Goal: Task Accomplishment & Management: Manage account settings

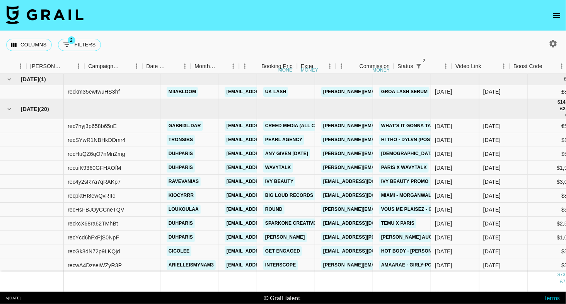
scroll to position [0, 289]
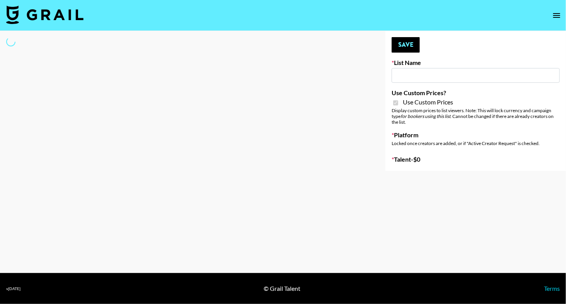
type input "Gfal"
checkbox input "true"
select select "Brand"
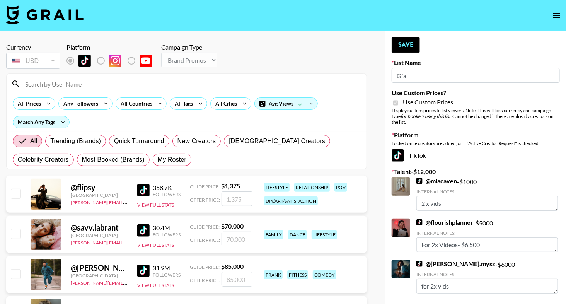
click at [115, 86] on input at bounding box center [192, 84] width 342 height 12
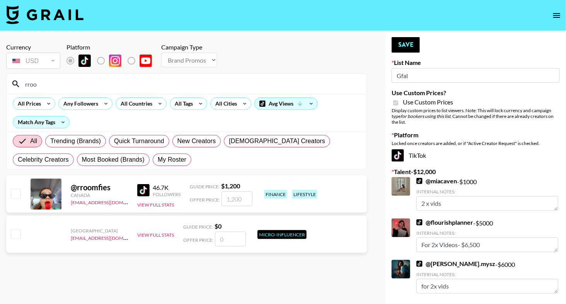
type input "rroo"
click at [14, 193] on input "checkbox" at bounding box center [15, 193] width 9 height 9
checkbox input "true"
type input "1200"
click at [400, 47] on button "Save" at bounding box center [406, 44] width 28 height 15
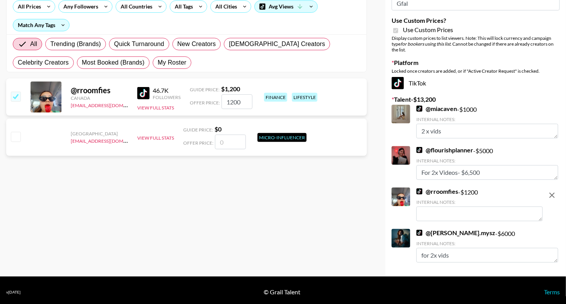
scroll to position [101, 0]
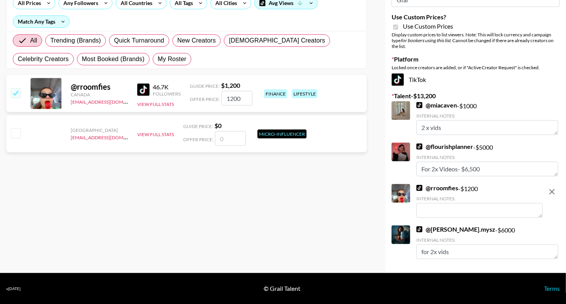
click at [450, 202] on div "Internal Notes:" at bounding box center [480, 199] width 126 height 6
click at [450, 211] on textarea at bounding box center [480, 210] width 126 height 15
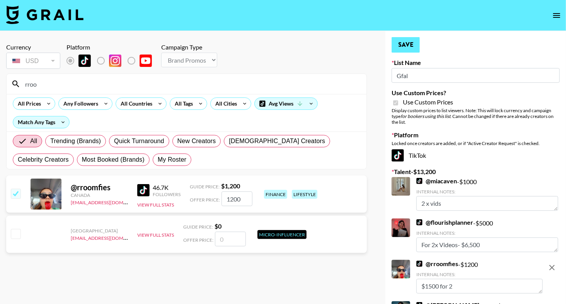
scroll to position [76, 0]
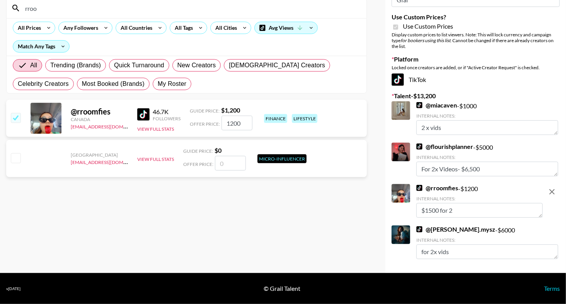
click at [440, 210] on textarea "$1500 for 2" at bounding box center [480, 210] width 126 height 15
type textarea "$1600 for 2"
click at [519, 188] on div "@ rroomfies - $ 1200 Internal Notes: $1600 for 2" at bounding box center [480, 201] width 126 height 34
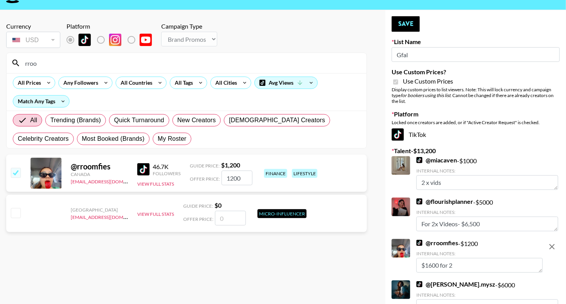
scroll to position [0, 0]
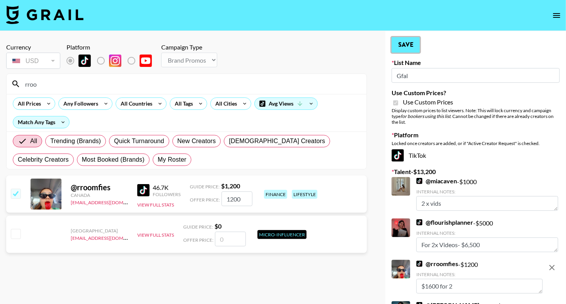
click at [403, 44] on button "Save" at bounding box center [406, 44] width 28 height 15
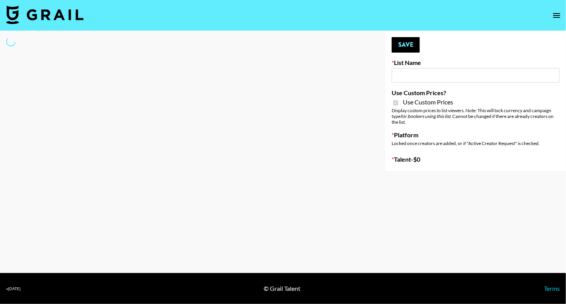
type input "Gfal"
checkbox input "true"
select select "Brand"
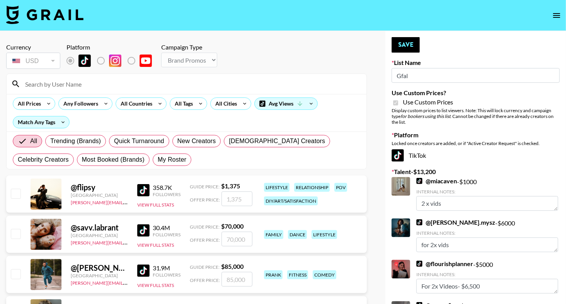
click at [99, 78] on input at bounding box center [192, 84] width 342 height 12
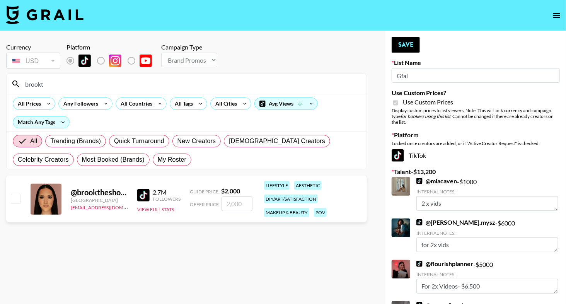
type input "brookt"
click at [15, 202] on input "checkbox" at bounding box center [15, 198] width 9 height 9
checkbox input "true"
type input "2000"
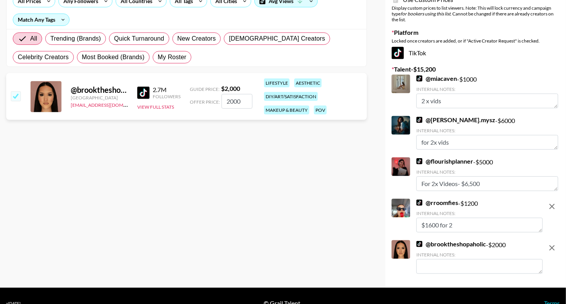
scroll to position [113, 0]
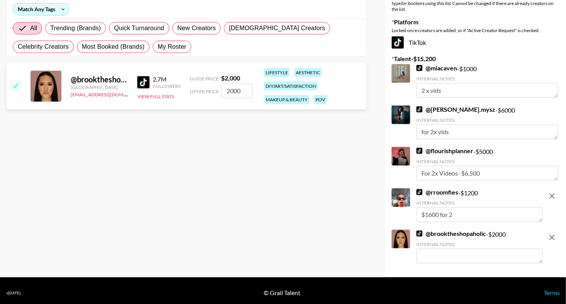
click at [444, 256] on textarea at bounding box center [480, 256] width 126 height 15
type textarea "3"
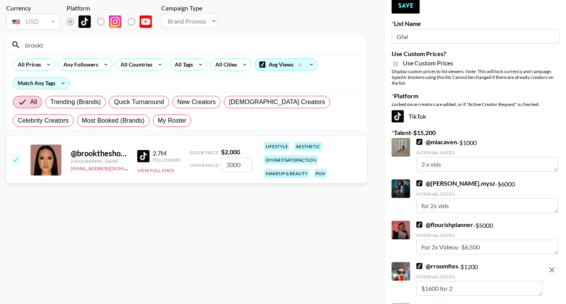
scroll to position [23, 0]
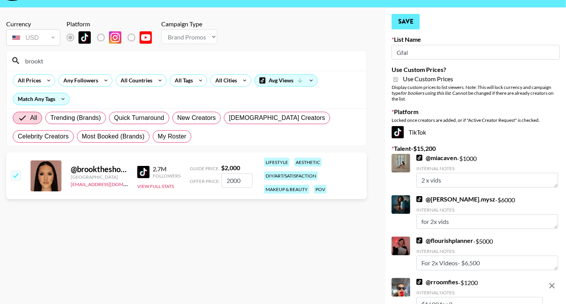
type textarea "3000 for 2"
click at [409, 26] on button "Save" at bounding box center [406, 21] width 28 height 15
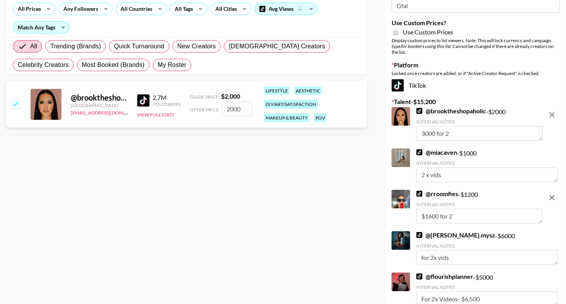
scroll to position [142, 0]
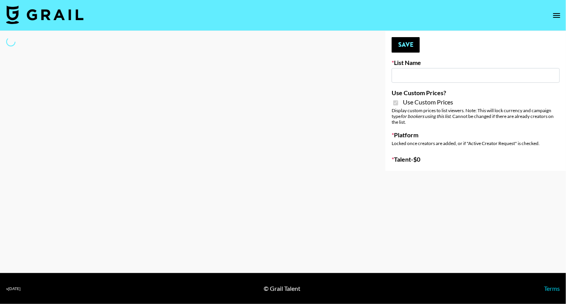
type input "Luckin - TT"
checkbox input "true"
select select "Brand"
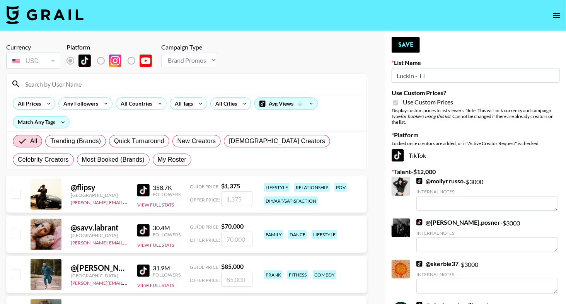
click at [157, 86] on input at bounding box center [192, 84] width 342 height 12
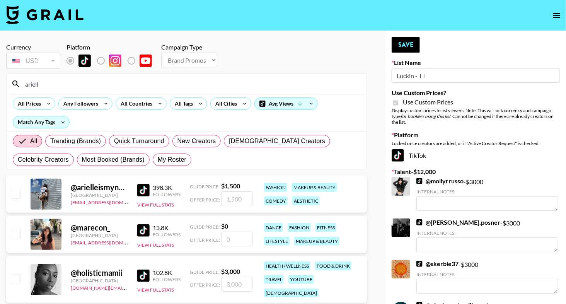
type input "ariell"
click at [15, 193] on input "checkbox" at bounding box center [15, 193] width 9 height 9
checkbox input "true"
type input "1500"
click at [406, 45] on button "Save" at bounding box center [406, 44] width 28 height 15
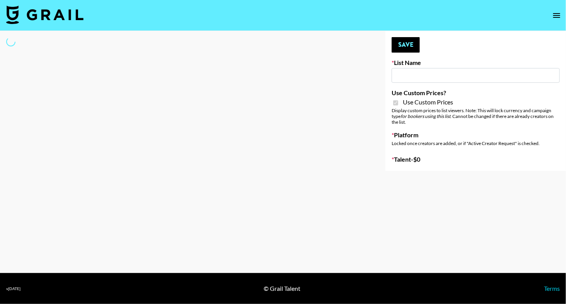
type input "Luckin - IG"
checkbox input "true"
select select "Brand"
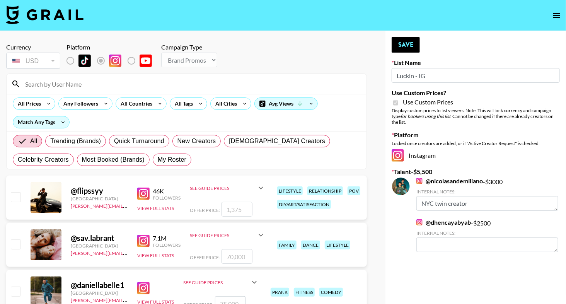
click at [134, 88] on input at bounding box center [192, 84] width 342 height 12
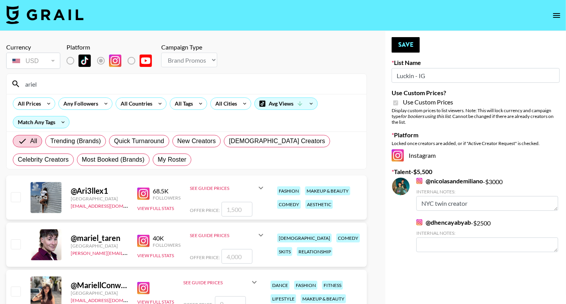
type input "ariel"
click at [10, 200] on div at bounding box center [15, 197] width 12 height 13
click at [15, 200] on input "checkbox" at bounding box center [15, 196] width 9 height 9
checkbox input "true"
type input "1500"
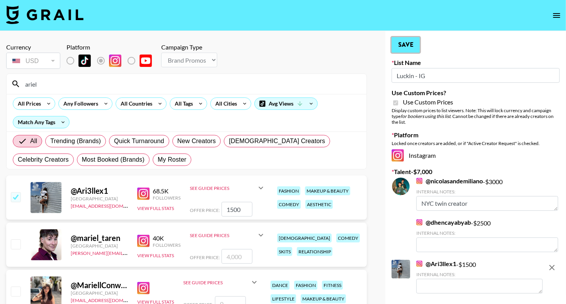
click at [398, 49] on button "Save" at bounding box center [406, 44] width 28 height 15
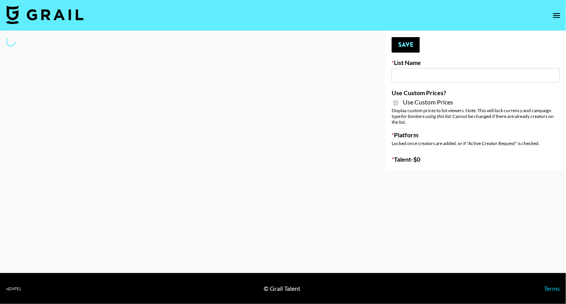
type input "Yumu Skincare"
checkbox input "true"
select select "Brand"
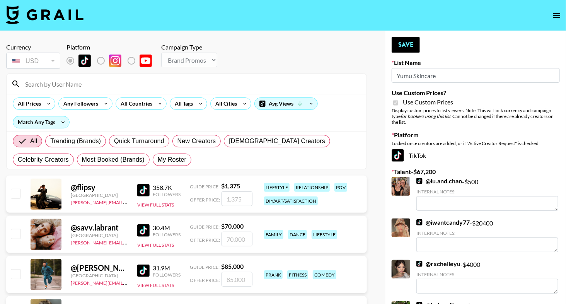
click at [85, 89] on input at bounding box center [192, 84] width 342 height 12
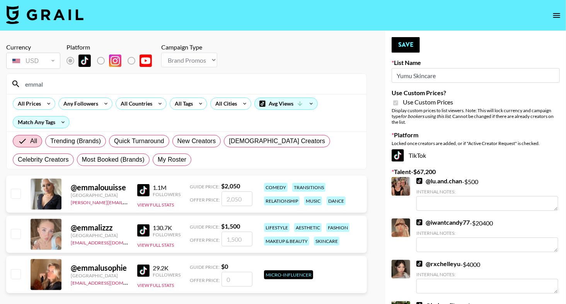
type input "emmal"
click at [17, 234] on input "checkbox" at bounding box center [15, 233] width 9 height 9
checkbox input "true"
type input "1500"
click at [58, 84] on input "emmal" at bounding box center [192, 84] width 342 height 12
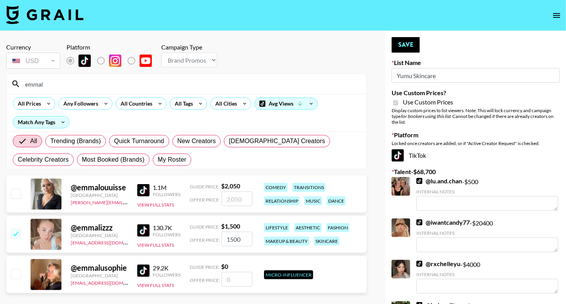
click at [58, 84] on input "emmal" at bounding box center [192, 84] width 342 height 12
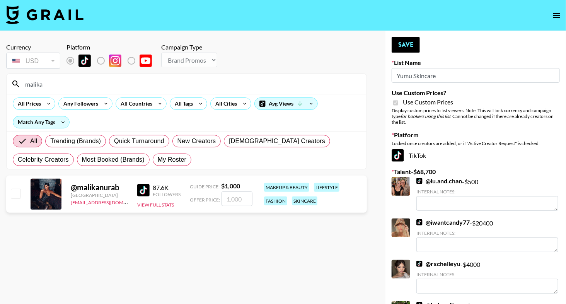
type input "malika"
click at [19, 190] on input "checkbox" at bounding box center [15, 193] width 9 height 9
checkbox input "true"
type input "1000"
click at [48, 85] on input "malika" at bounding box center [192, 84] width 342 height 12
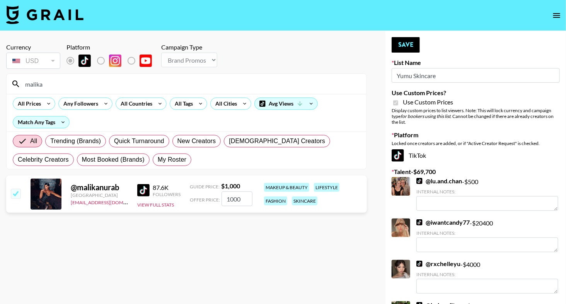
click at [48, 85] on input "malika" at bounding box center [192, 84] width 342 height 12
type input "duhpa"
click at [19, 192] on input "checkbox" at bounding box center [15, 193] width 9 height 9
checkbox input "true"
type input "2000"
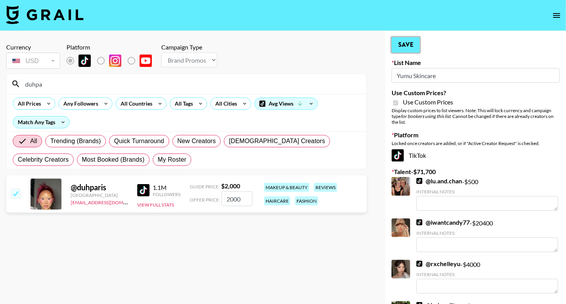
click at [400, 46] on button "Save" at bounding box center [406, 44] width 28 height 15
